Goal: Task Accomplishment & Management: Use online tool/utility

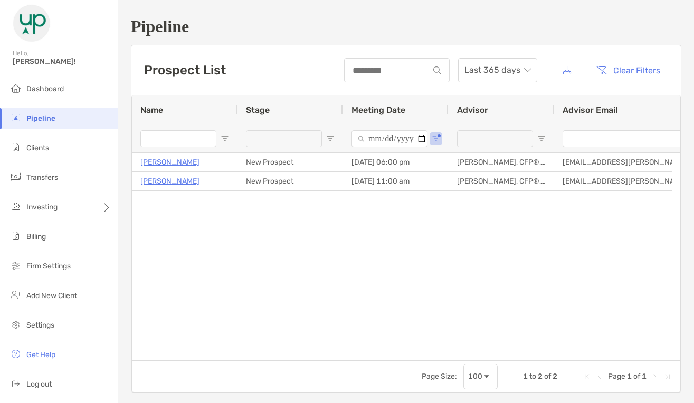
type input "**********"
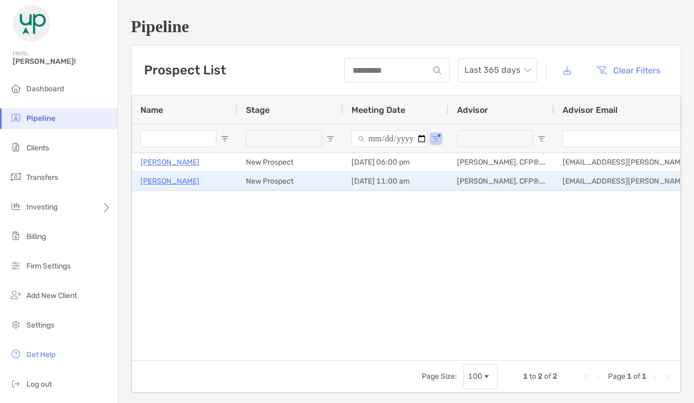
click at [167, 180] on p "[PERSON_NAME]" at bounding box center [169, 181] width 59 height 13
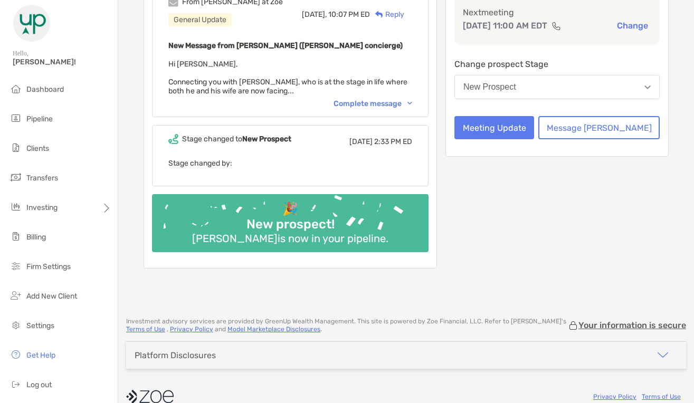
scroll to position [182, 0]
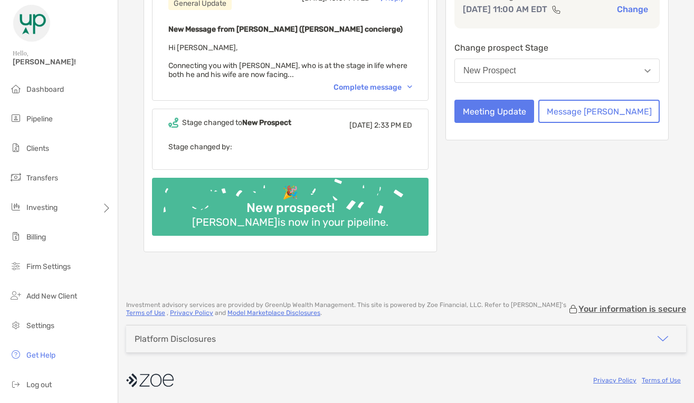
click at [397, 88] on div "Complete message" at bounding box center [372, 87] width 79 height 9
